Goal: Task Accomplishment & Management: Use online tool/utility

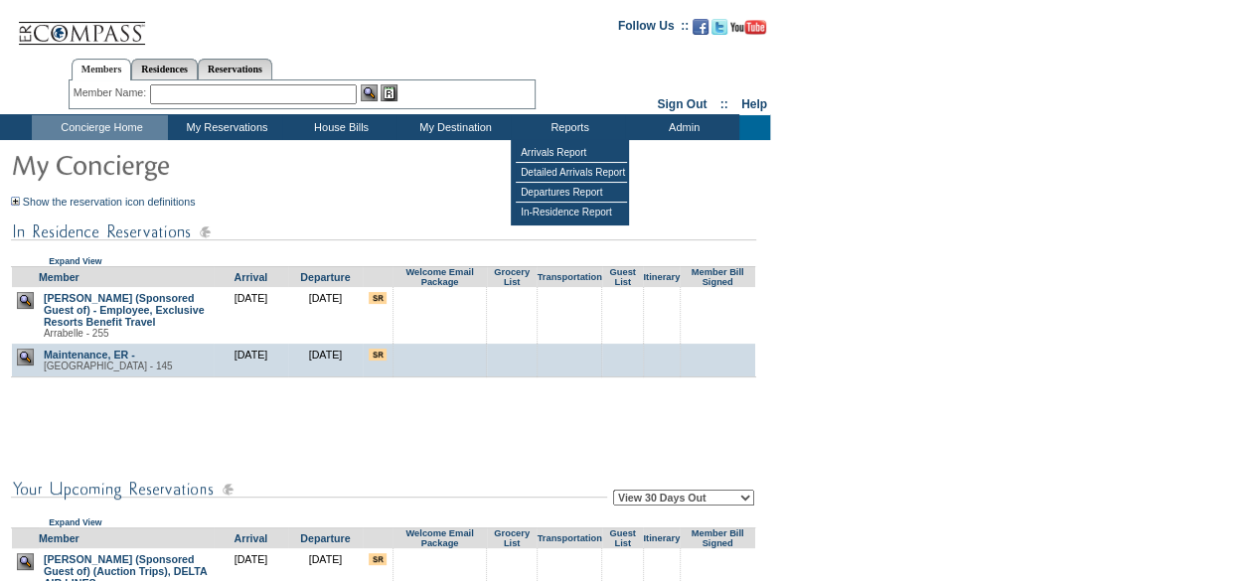
click at [561, 120] on td "Reports" at bounding box center [568, 127] width 114 height 25
click at [568, 148] on td "Arrivals Report" at bounding box center [571, 153] width 111 height 20
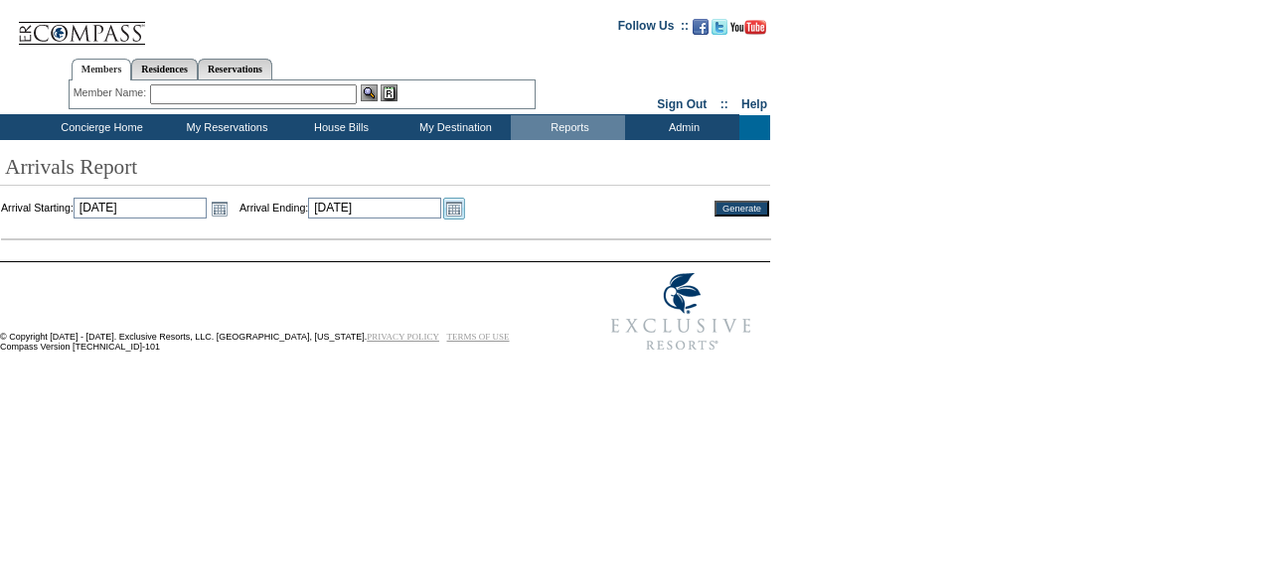
click at [465, 215] on link "Open the calendar popup." at bounding box center [454, 209] width 22 height 22
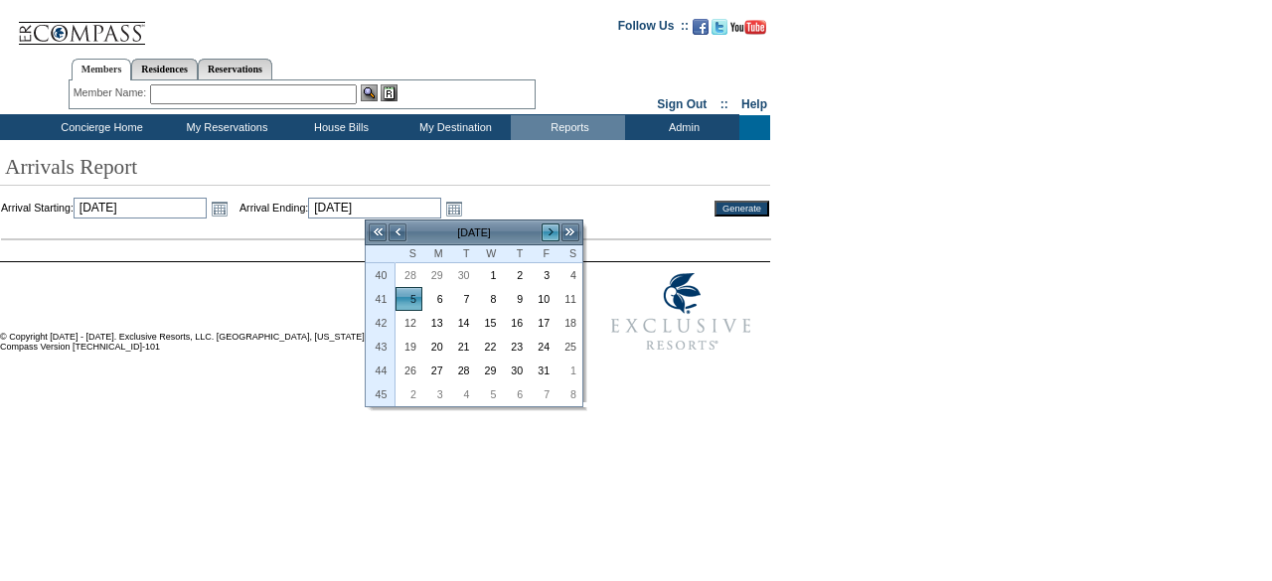
click at [552, 235] on link ">" at bounding box center [551, 233] width 20 height 20
click at [487, 371] on link "31" at bounding box center [489, 371] width 25 height 22
type input "[DATE]"
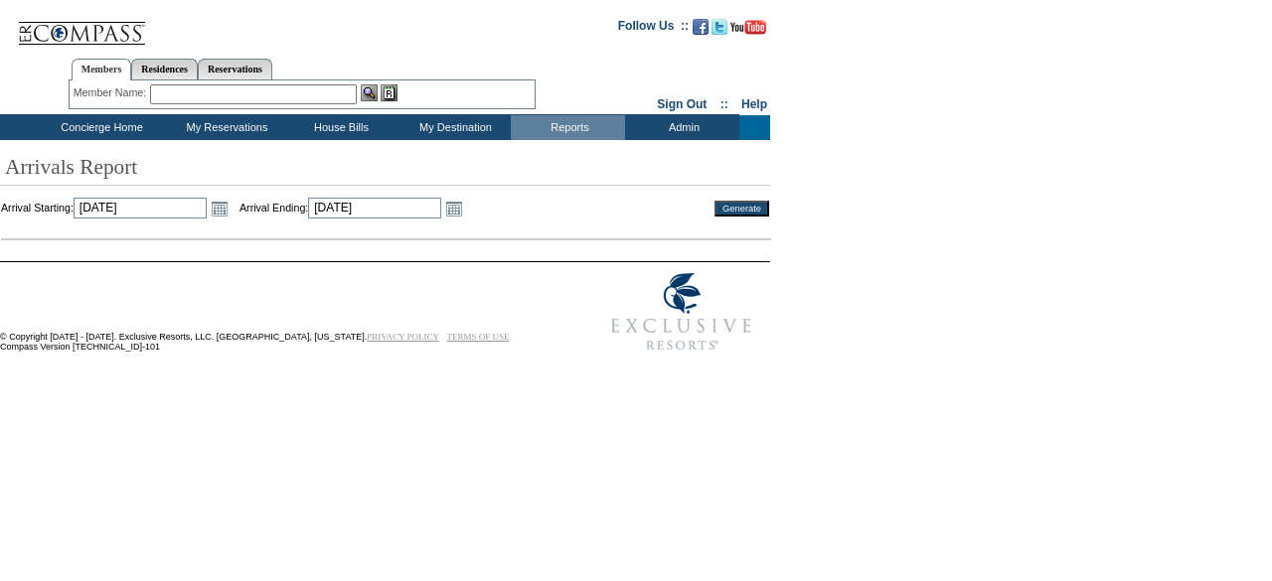
click at [727, 210] on input "Generate" at bounding box center [741, 209] width 55 height 16
